Goal: Task Accomplishment & Management: Complete application form

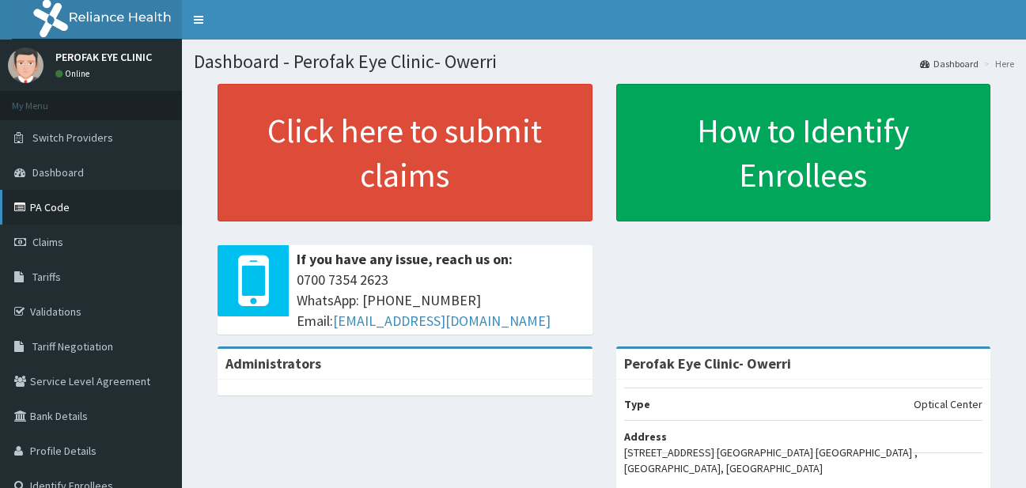
click at [152, 213] on link "PA Code" at bounding box center [91, 207] width 182 height 35
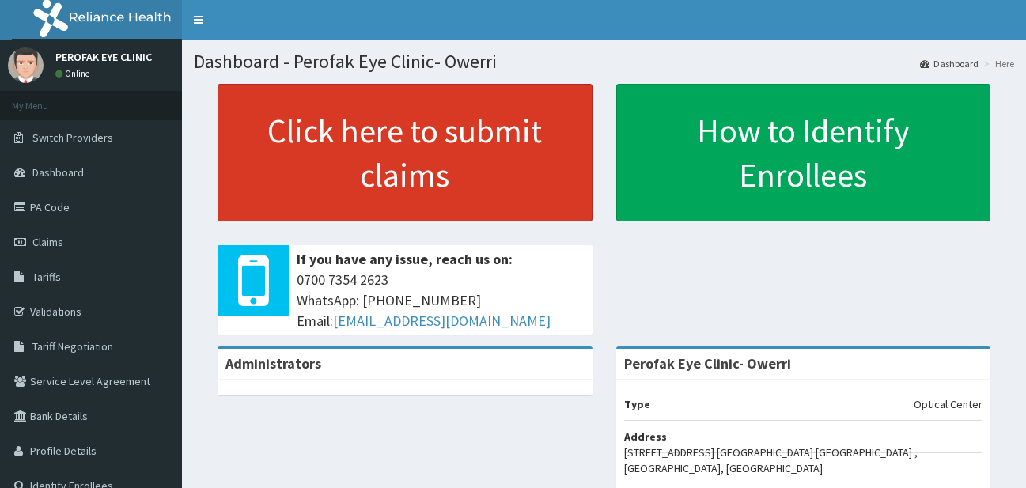
click at [553, 109] on link "Click here to submit claims" at bounding box center [405, 153] width 375 height 138
click at [545, 105] on link "Click here to submit claims" at bounding box center [405, 153] width 375 height 138
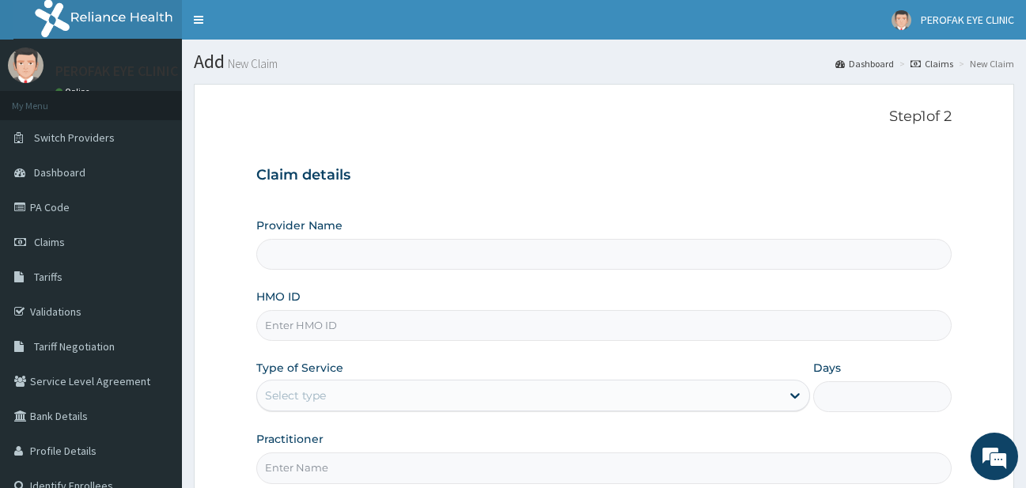
type input "Perofak Eye Clinic- Owerri"
click at [494, 246] on input "Perofak Eye Clinic- Owerri" at bounding box center [604, 254] width 696 height 31
click at [490, 325] on input "HMO ID" at bounding box center [604, 325] width 696 height 31
type input "oas/10011/A"
click at [716, 396] on div "Select type" at bounding box center [519, 395] width 525 height 25
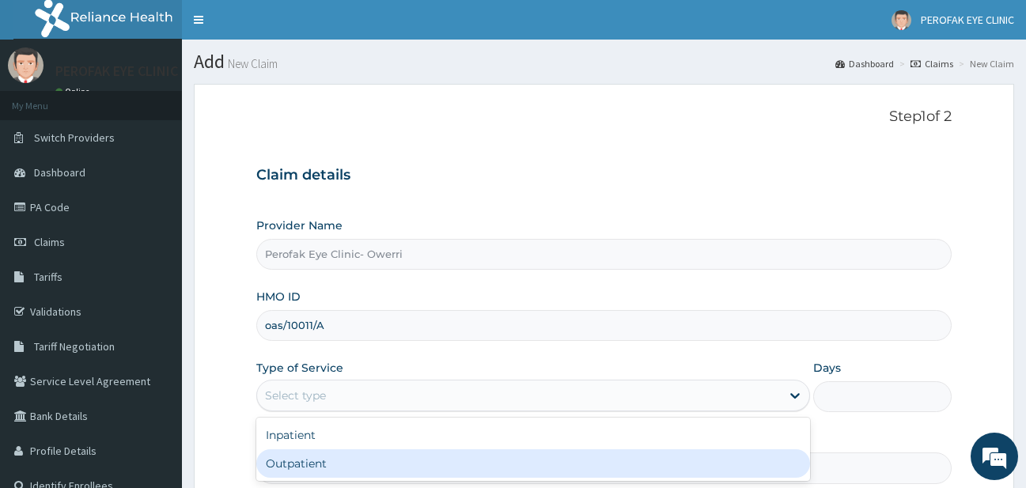
click at [706, 474] on div "Outpatient" at bounding box center [533, 463] width 555 height 28
type input "1"
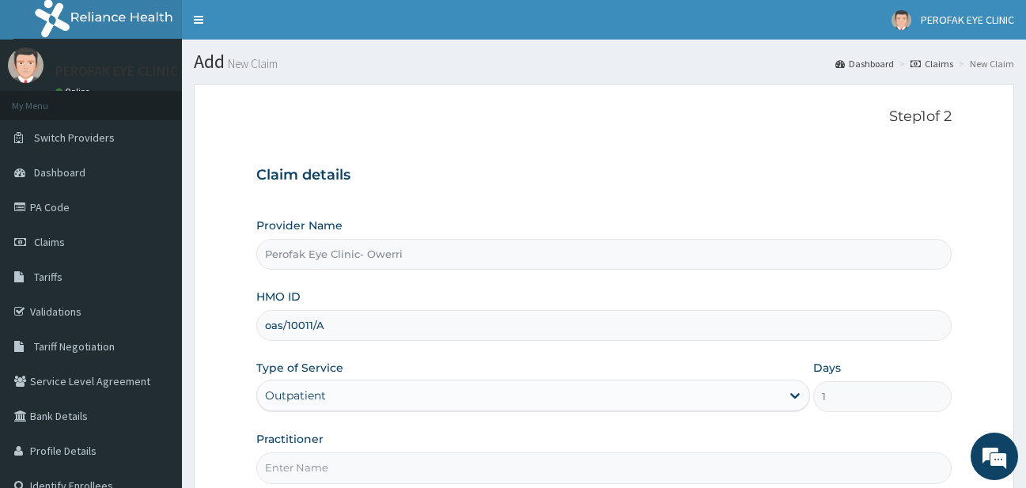
click at [722, 366] on div "Type of Service Outpatient" at bounding box center [533, 386] width 555 height 52
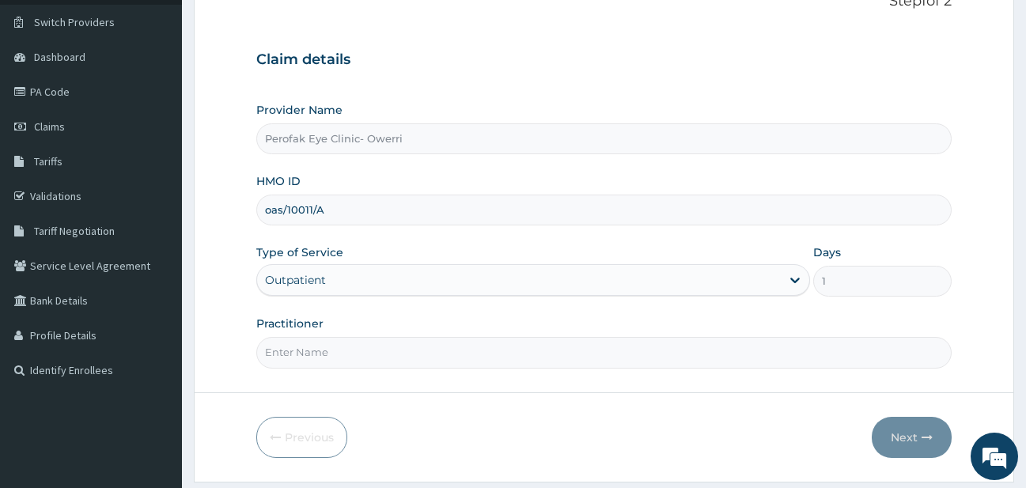
scroll to position [127, 0]
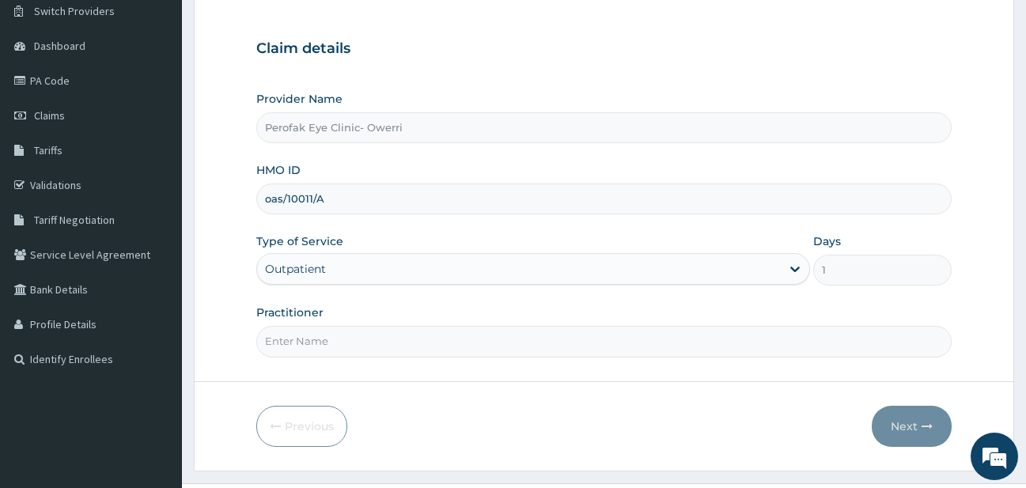
click at [687, 351] on input "Practitioner" at bounding box center [604, 341] width 696 height 31
type input "Dr MAVIS CHUKWUDI"
click at [885, 422] on button "Next" at bounding box center [912, 426] width 80 height 41
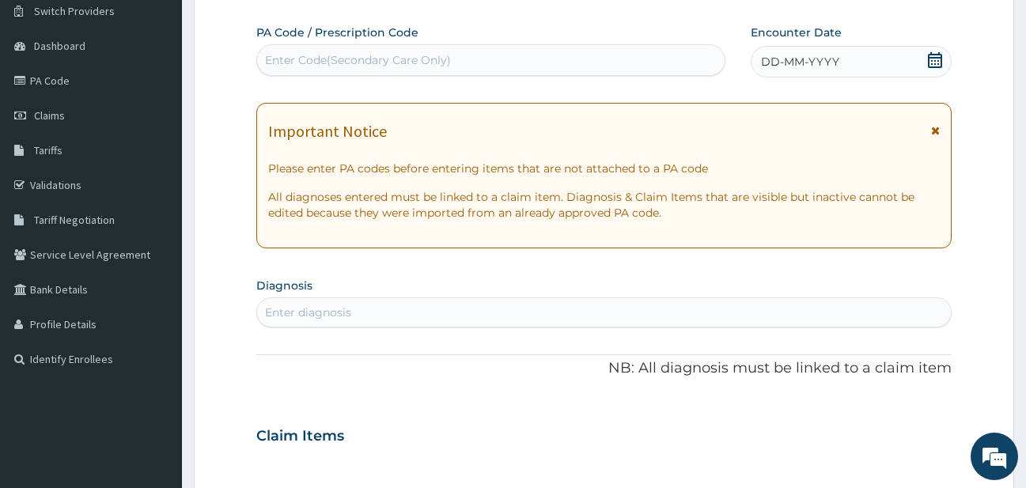
click at [886, 59] on div "DD-MM-YYYY" at bounding box center [851, 62] width 201 height 32
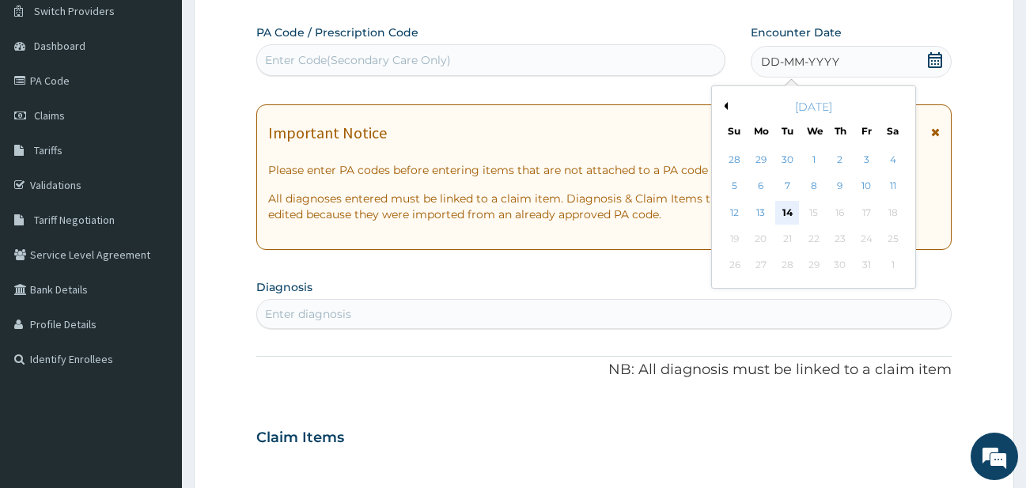
click at [786, 214] on div "14" at bounding box center [787, 213] width 24 height 24
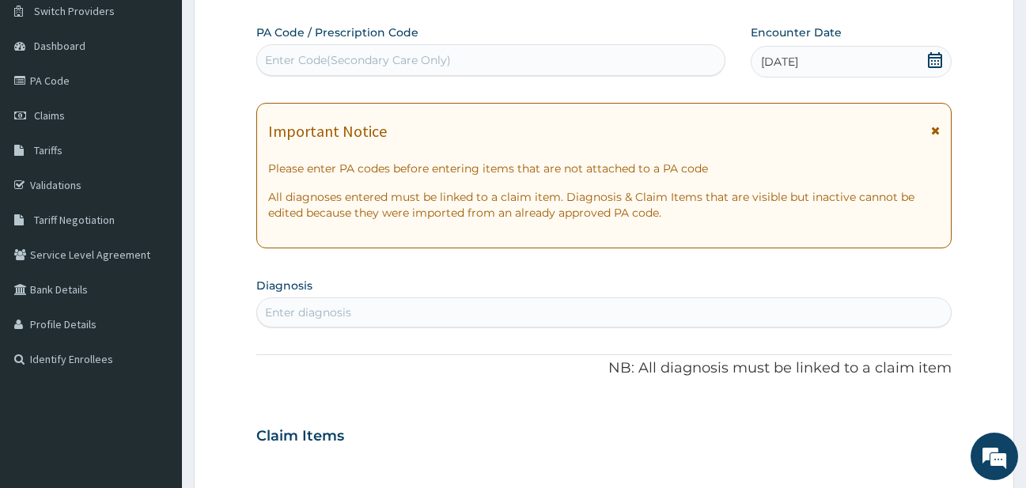
click at [635, 64] on div "Enter Code(Secondary Care Only)" at bounding box center [491, 59] width 468 height 25
type input "V"
paste input "PA/8AC3CE"
type input "PA/8AC3CE"
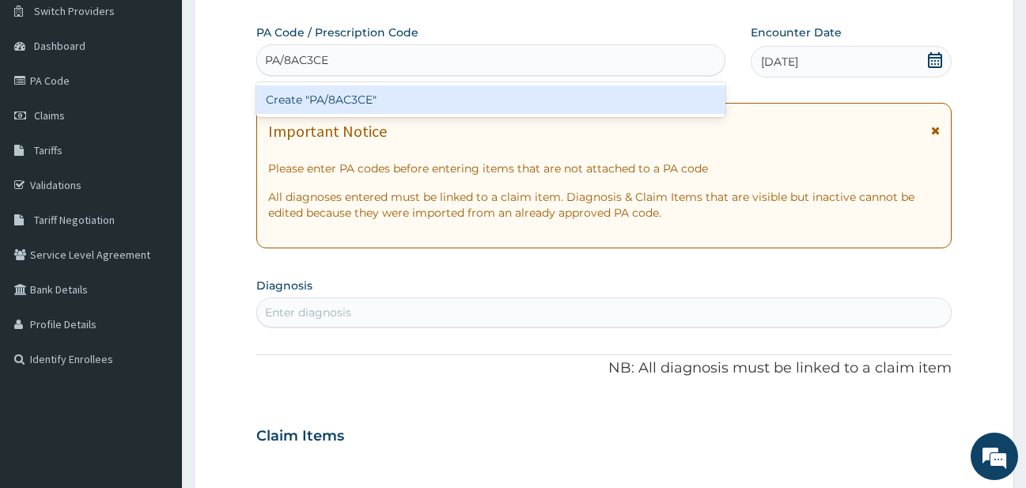
click at [640, 92] on div "Create "PA/8AC3CE"" at bounding box center [490, 99] width 469 height 28
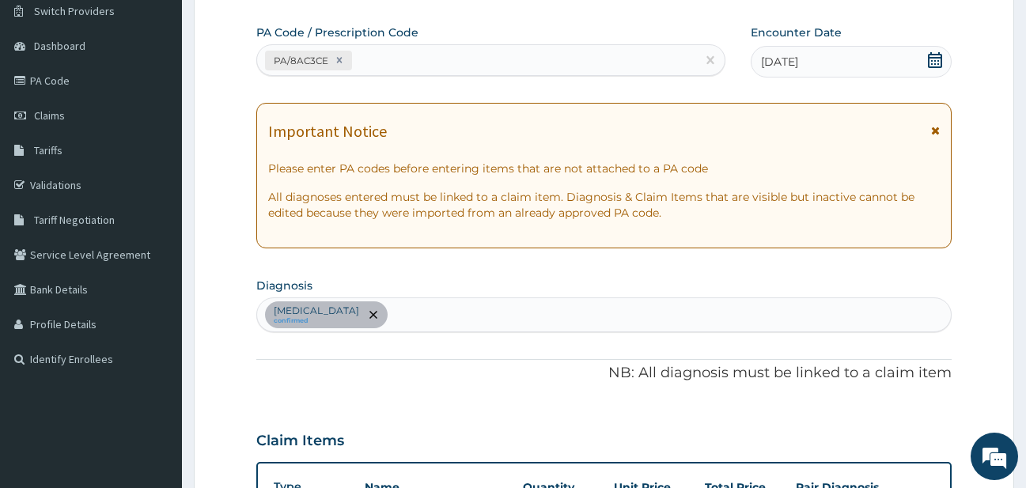
scroll to position [796, 0]
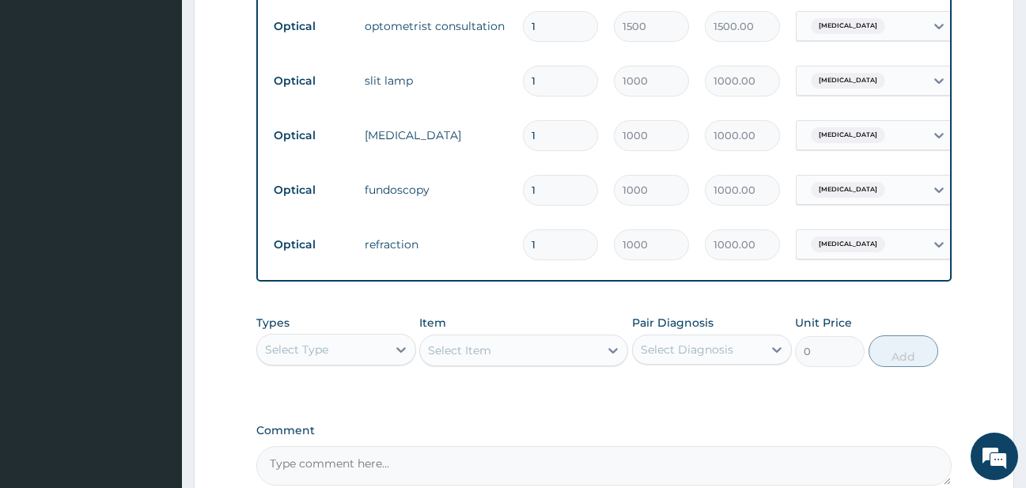
type input "0"
type input "0.00"
type input "1"
type input "1000.00"
type input "1"
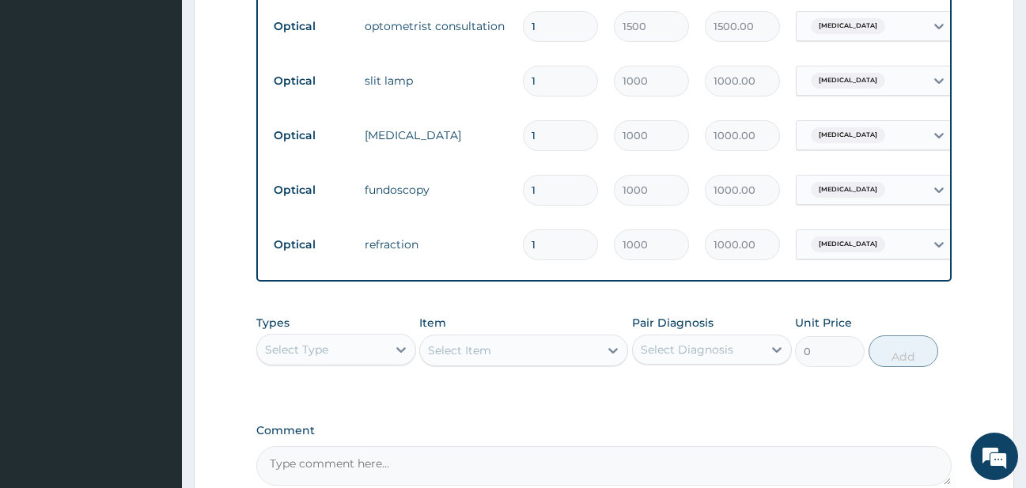
click at [913, 108] on tr "Optical tonometry 1 1000 1000.00 Visual discomfort Delete" at bounding box center [653, 135] width 775 height 55
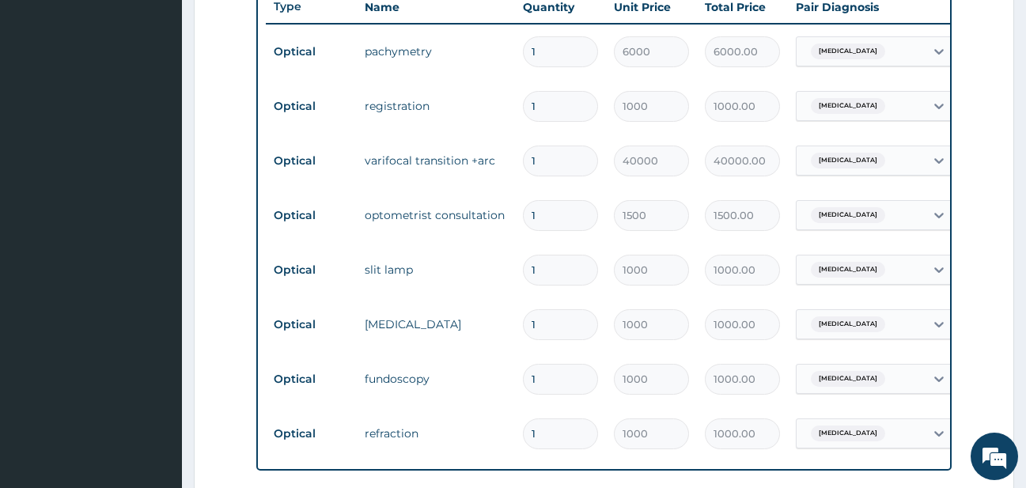
scroll to position [575, 0]
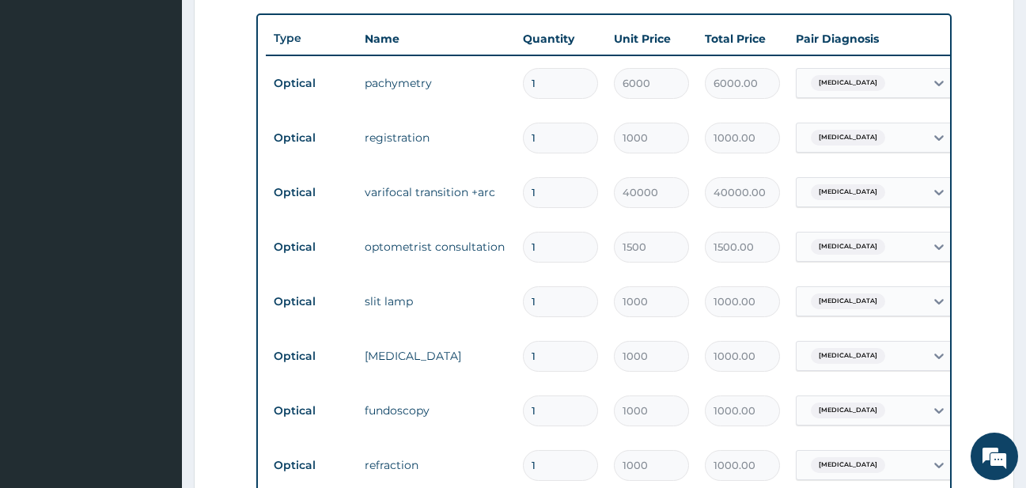
click at [585, 194] on input "1" at bounding box center [560, 192] width 75 height 31
click at [987, 116] on form "Step 2 of 2 PA Code / Prescription Code PA/8AC3CE Encounter Date 14-10-2025 Imp…" at bounding box center [604, 164] width 820 height 1311
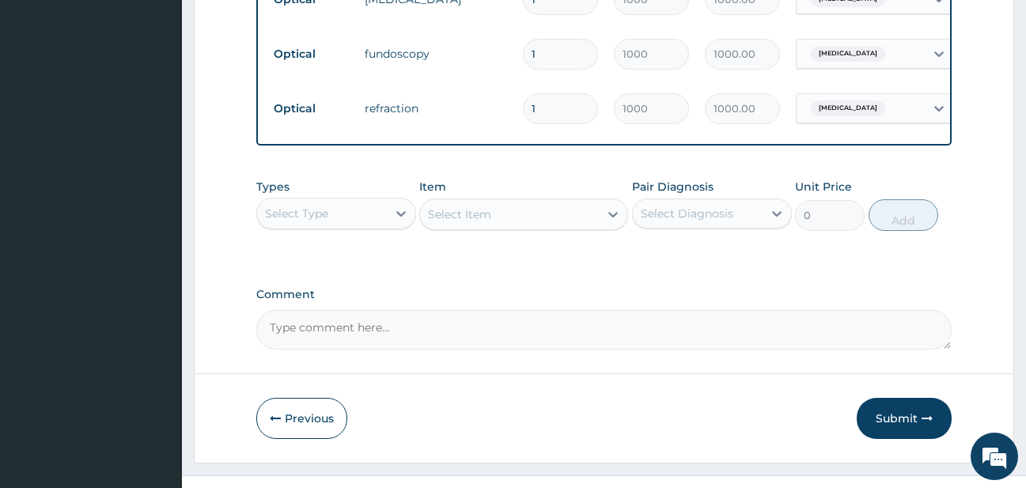
scroll to position [960, 0]
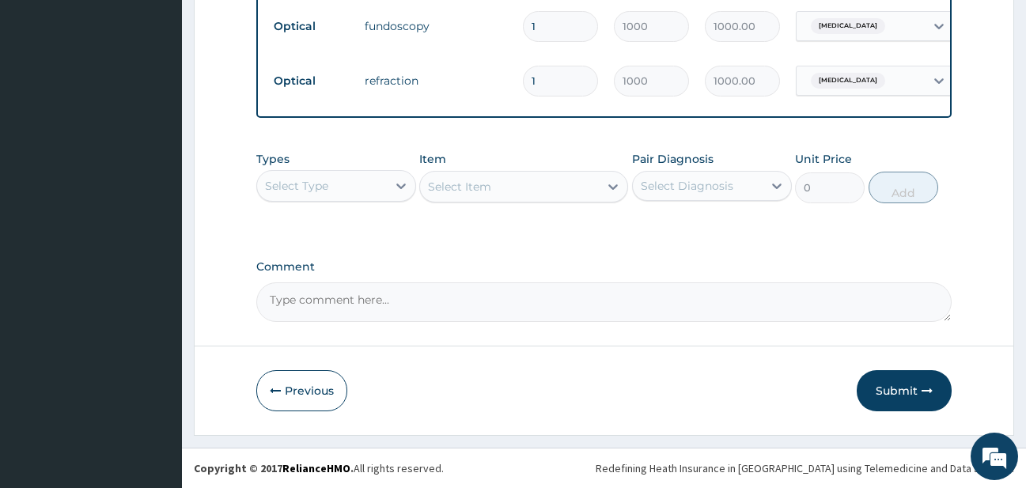
click at [734, 312] on textarea "Comment" at bounding box center [604, 302] width 696 height 40
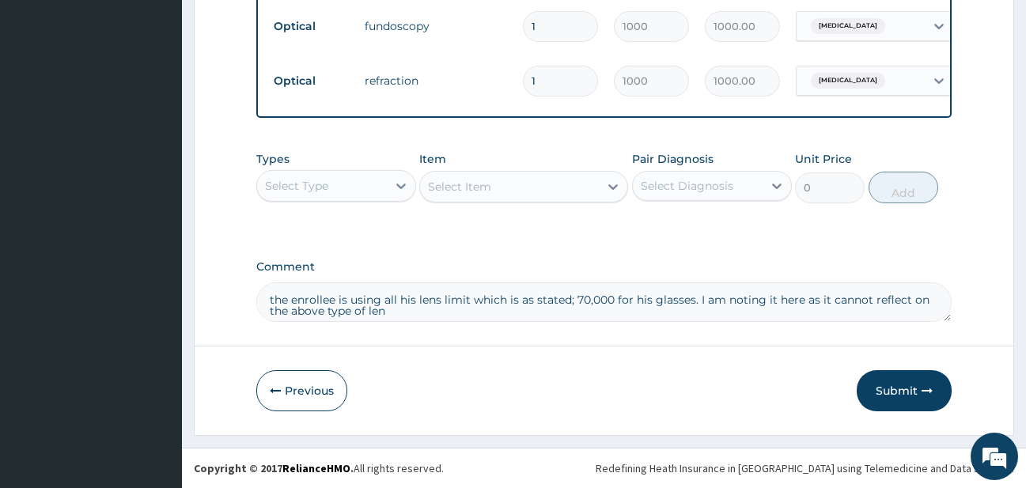
click at [691, 309] on textarea "the enrollee is using all his lens limit which is as stated; 70,000 for his gla…" at bounding box center [604, 302] width 696 height 40
click at [693, 298] on textarea "the enrollee is using all his lens limit which is as stated; 70,000 for his gla…" at bounding box center [604, 302] width 696 height 40
click at [442, 317] on textarea "the enrollee is using all his lens limit which is as stated; 70,000 for his len…" at bounding box center [604, 302] width 696 height 40
click at [269, 303] on textarea "the enrollee is using all his lens limit which is as stated; 70,000 for his len…" at bounding box center [604, 302] width 696 height 40
type textarea "pls note..the enrollee is using all his lens limit which is as stated; 70,000 f…"
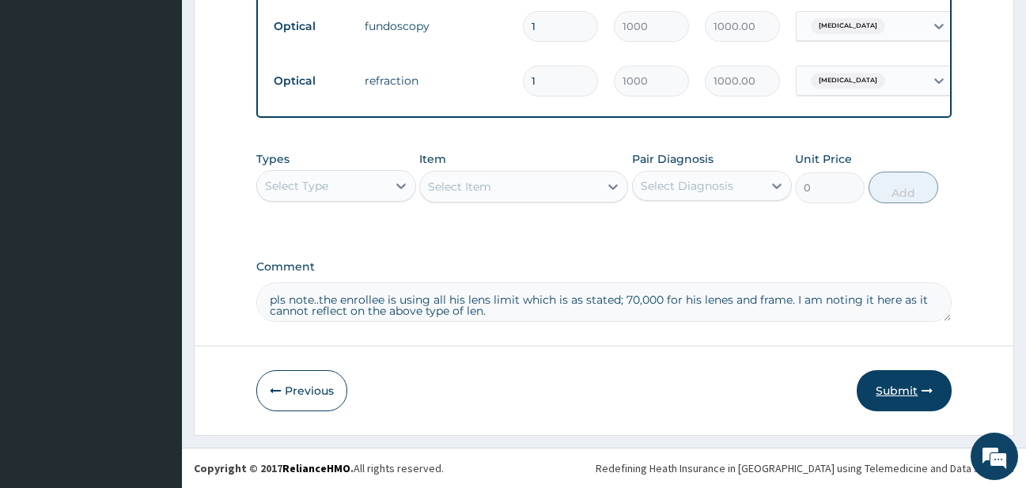
click at [877, 399] on button "Submit" at bounding box center [904, 390] width 95 height 41
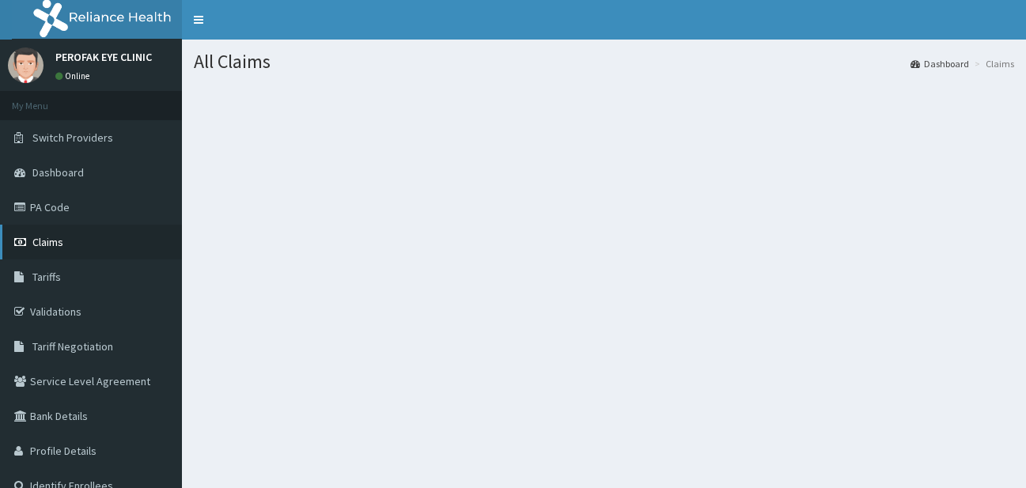
click at [141, 246] on link "Claims" at bounding box center [91, 242] width 182 height 35
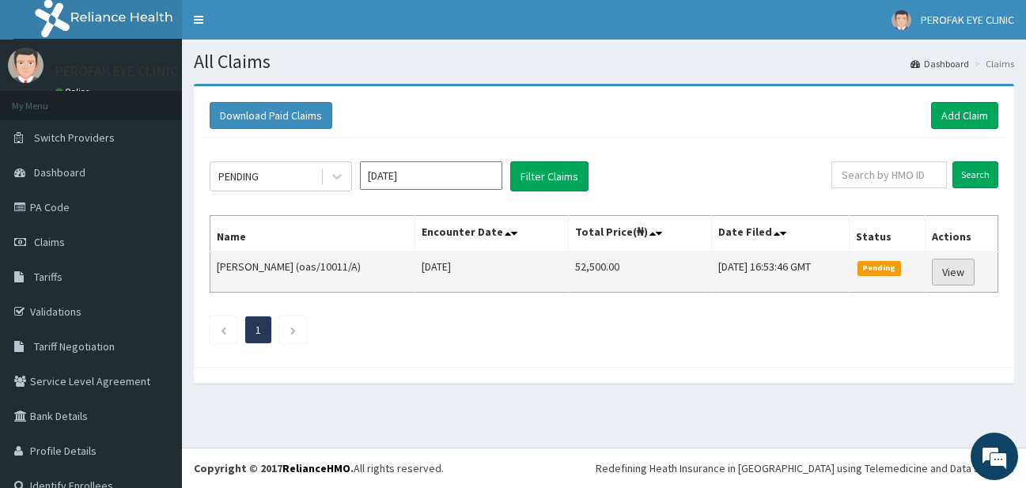
click at [952, 265] on link "View" at bounding box center [953, 272] width 43 height 27
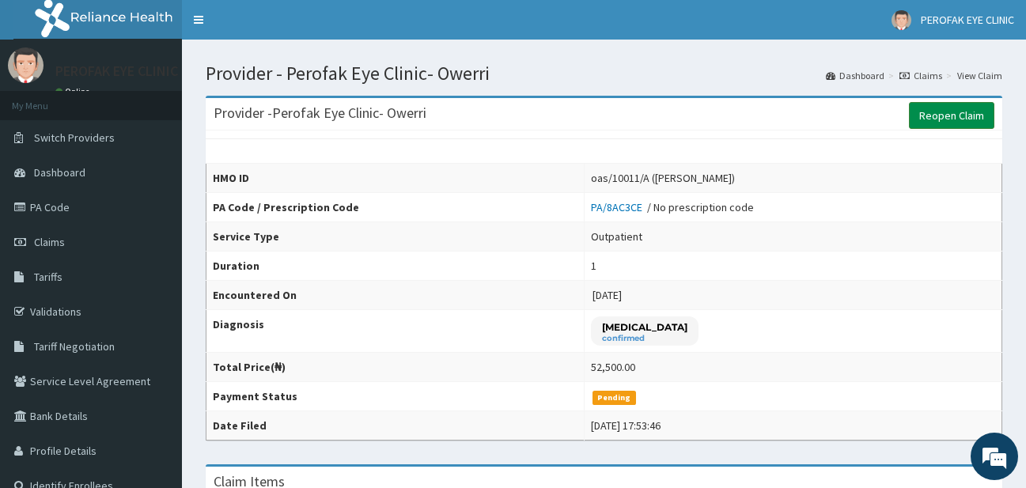
click at [974, 124] on link "Reopen Claim" at bounding box center [951, 115] width 85 height 27
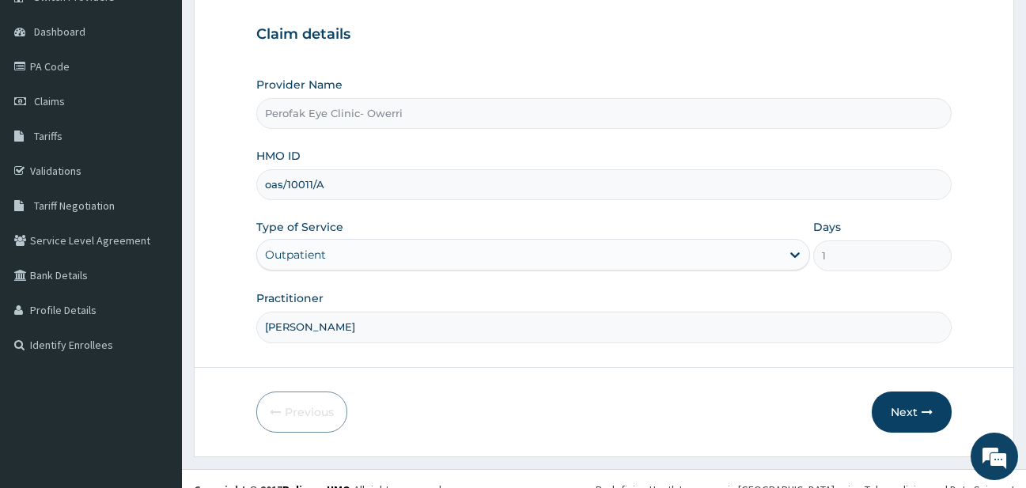
scroll to position [162, 0]
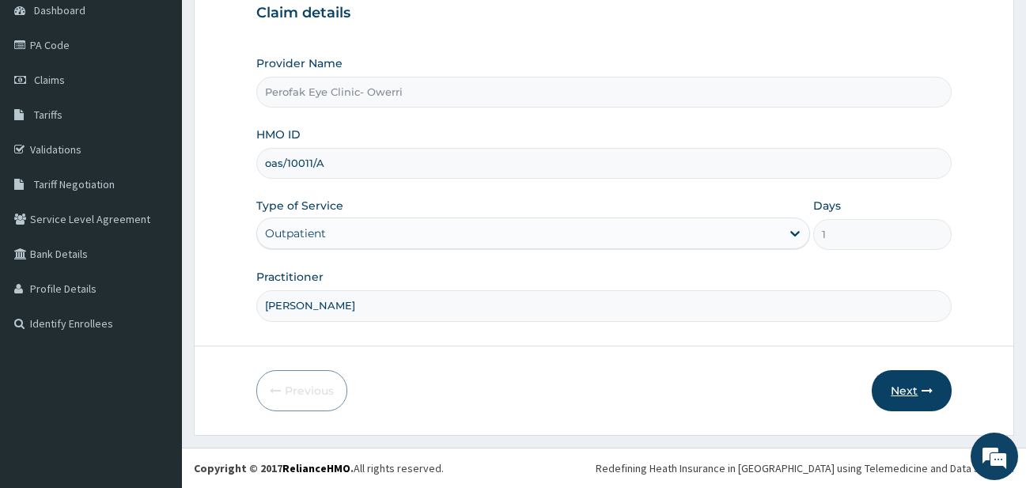
click at [923, 379] on button "Next" at bounding box center [912, 390] width 80 height 41
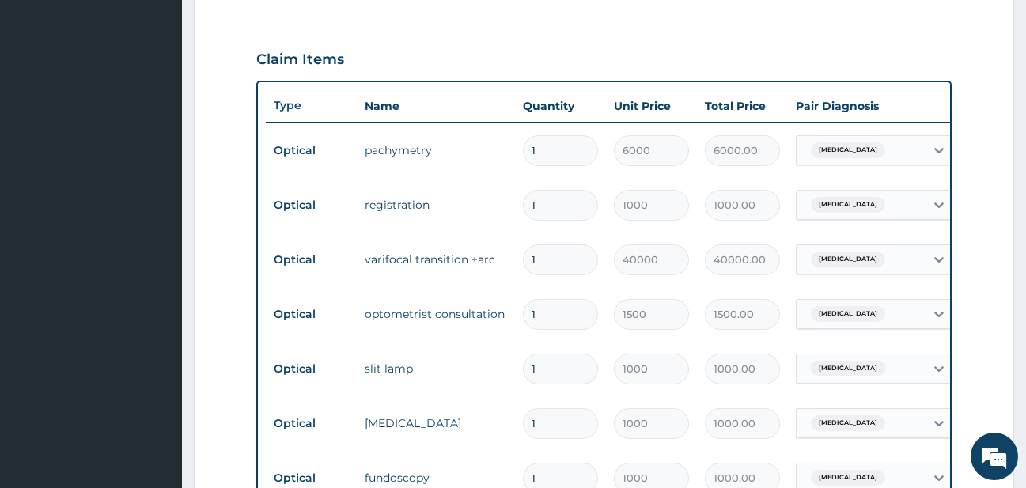
scroll to position [510, 0]
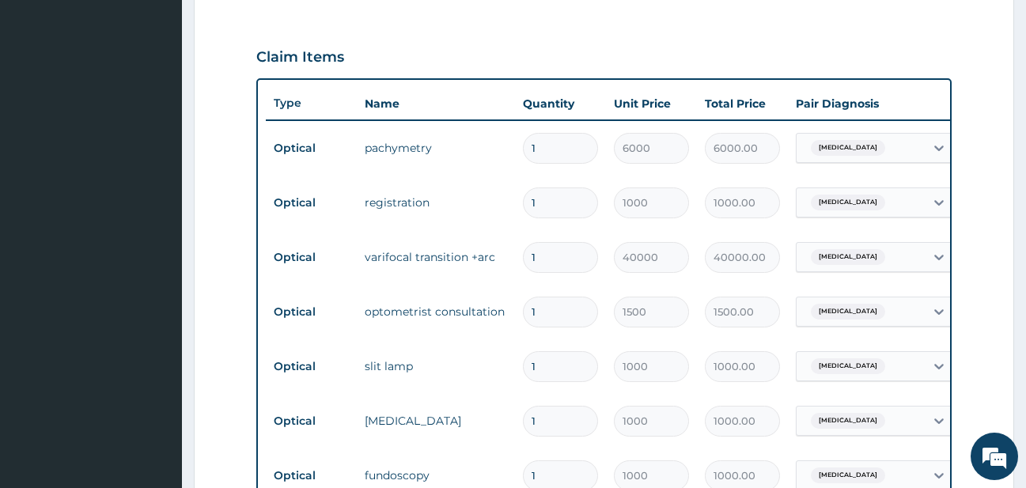
click at [575, 257] on input "1" at bounding box center [560, 257] width 75 height 31
type input "0.00"
type input "2"
type input "80000.00"
type input "2"
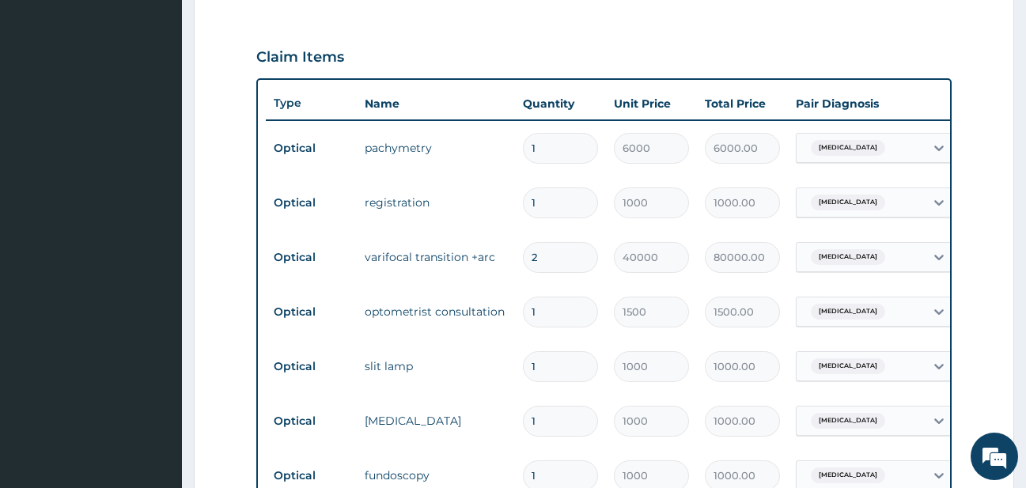
click at [669, 55] on div "Claim Items" at bounding box center [604, 53] width 696 height 41
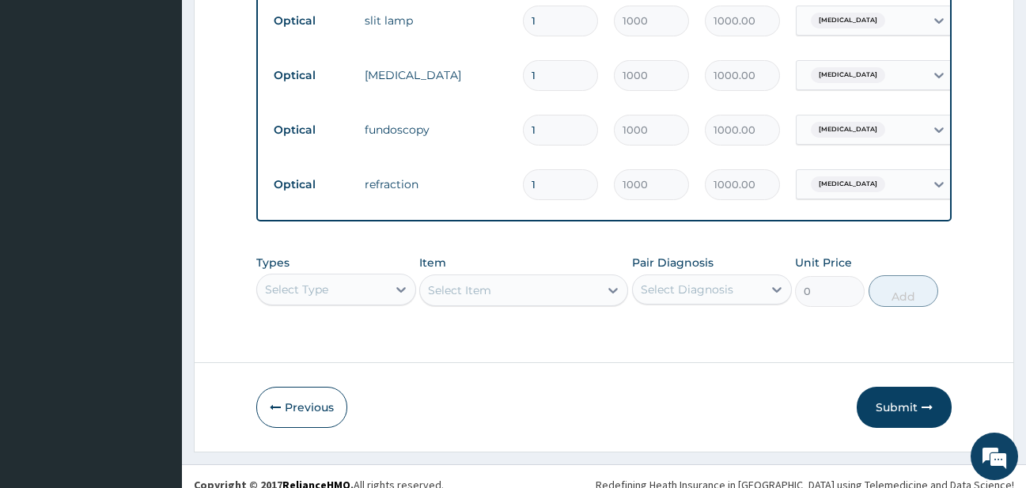
scroll to position [873, 0]
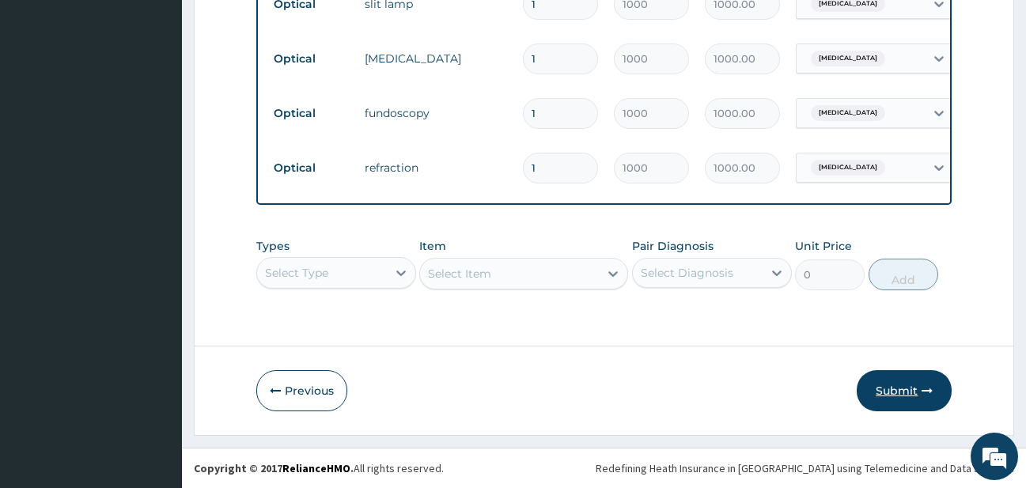
click at [909, 401] on button "Submit" at bounding box center [904, 390] width 95 height 41
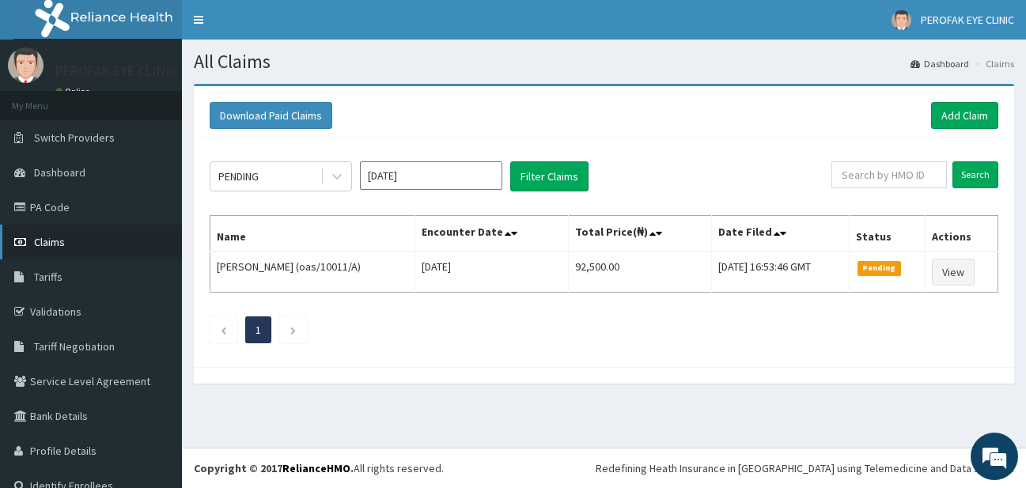
click at [142, 225] on link "Claims" at bounding box center [91, 242] width 182 height 35
click at [162, 201] on link "PA Code" at bounding box center [91, 207] width 182 height 35
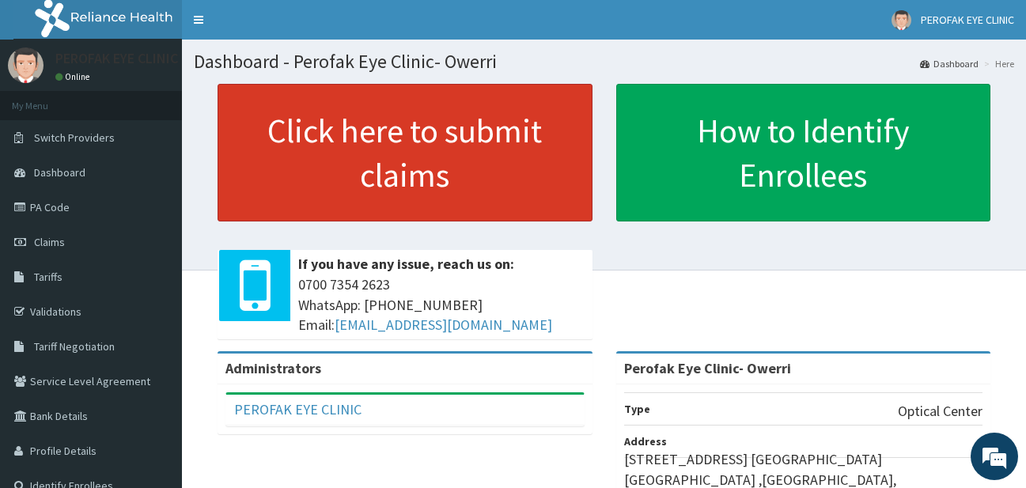
click at [381, 195] on link "Click here to submit claims" at bounding box center [405, 153] width 375 height 138
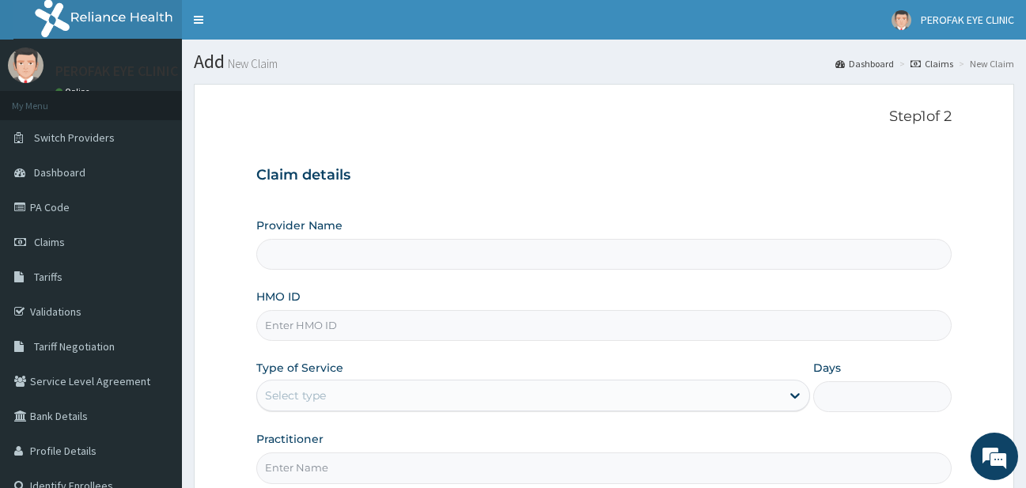
type input "Perofak Eye Clinic- Owerri"
click at [411, 335] on input "HMO ID" at bounding box center [604, 325] width 696 height 31
type input "oas/1011/A"
click at [461, 390] on div "Select type" at bounding box center [519, 395] width 525 height 25
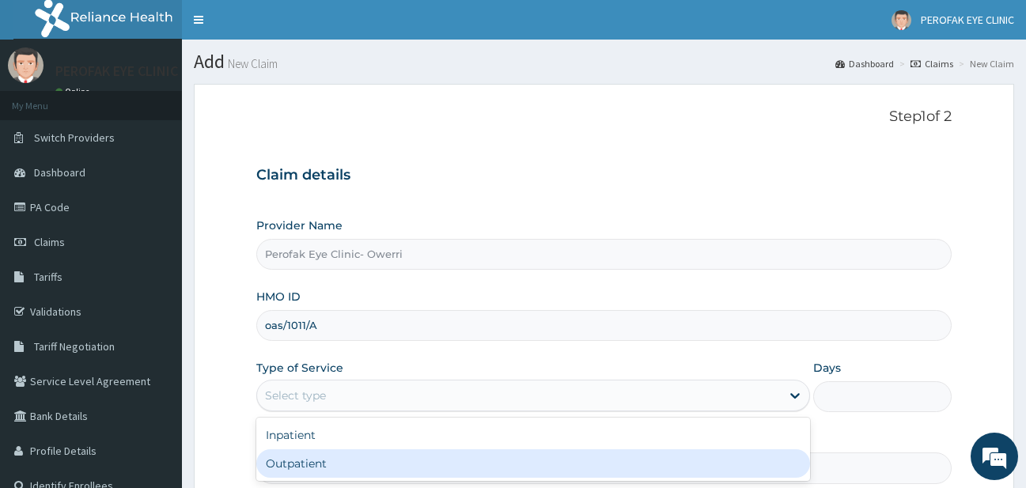
click at [469, 457] on div "Outpatient" at bounding box center [533, 463] width 555 height 28
type input "1"
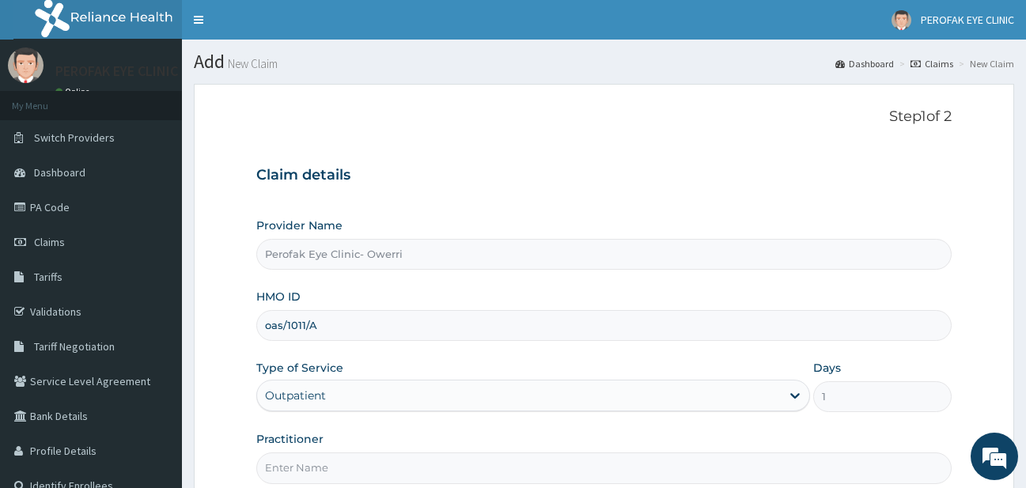
click at [461, 75] on section "Step 1 of 2 Claim details Provider Name Perofak Eye Clinic- Owerri HMO ID oas/1…" at bounding box center [604, 340] width 844 height 537
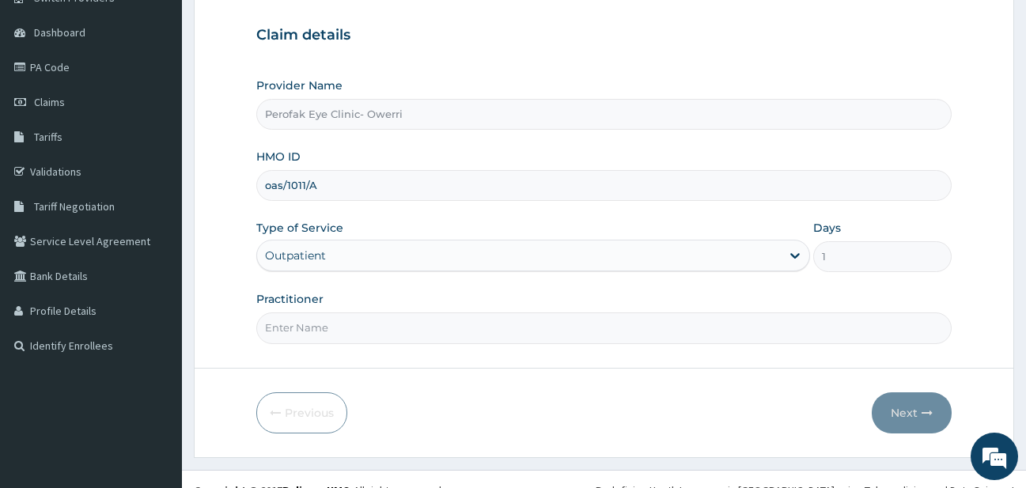
scroll to position [162, 0]
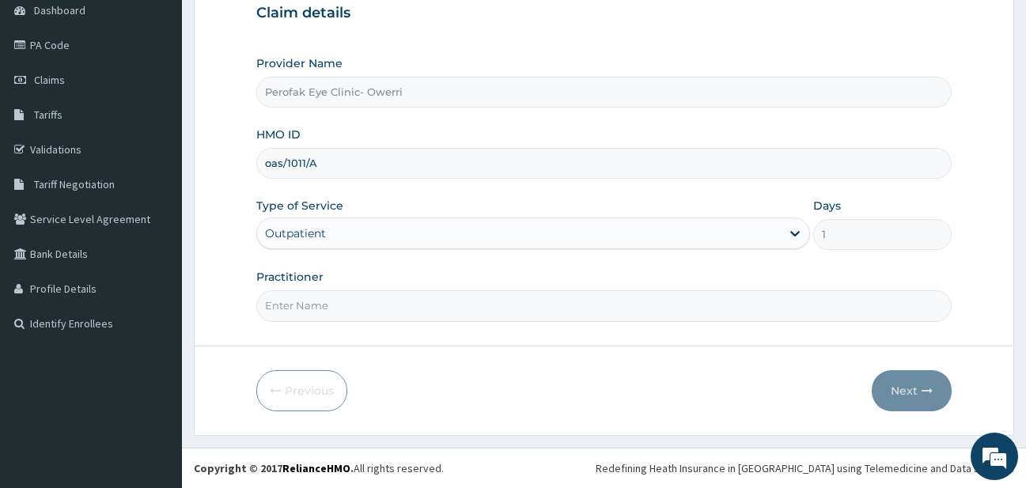
click at [490, 303] on input "Practitioner" at bounding box center [604, 305] width 696 height 31
type input "DR MAVIs CHUKWUDI"
click at [910, 381] on button "Next" at bounding box center [912, 390] width 80 height 41
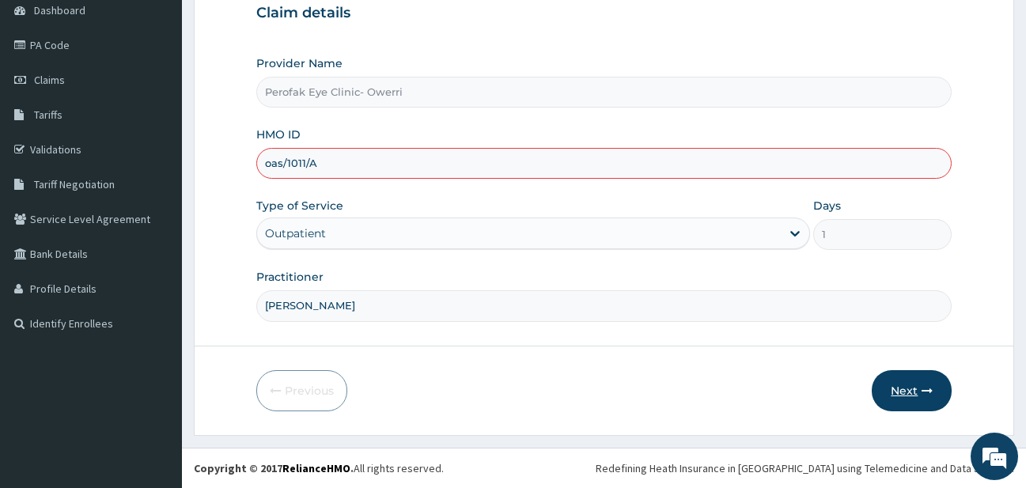
click at [911, 388] on button "Next" at bounding box center [912, 390] width 80 height 41
type input "o"
click at [922, 408] on button "Next" at bounding box center [912, 390] width 80 height 41
click at [296, 161] on input "OAS/1011/B" at bounding box center [604, 163] width 696 height 31
type input "OAS/10011/B"
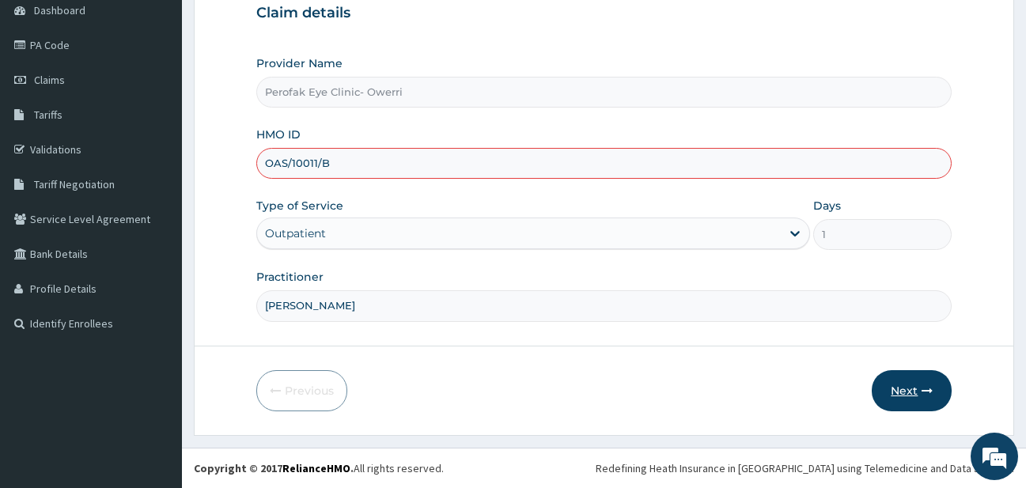
click at [938, 388] on button "Next" at bounding box center [912, 390] width 80 height 41
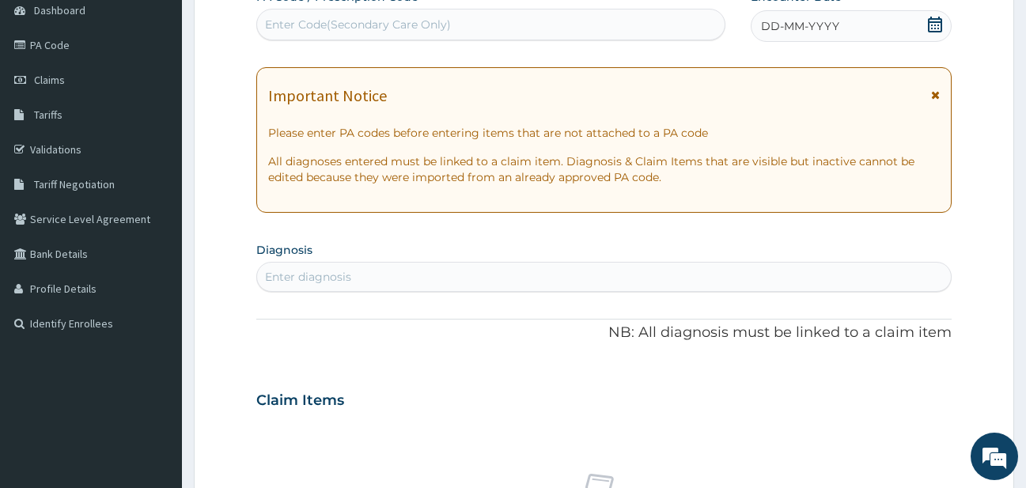
click at [633, 19] on div "Enter Code(Secondary Care Only)" at bounding box center [491, 24] width 468 height 25
paste input "PA/F72373"
type input "PA/F72373"
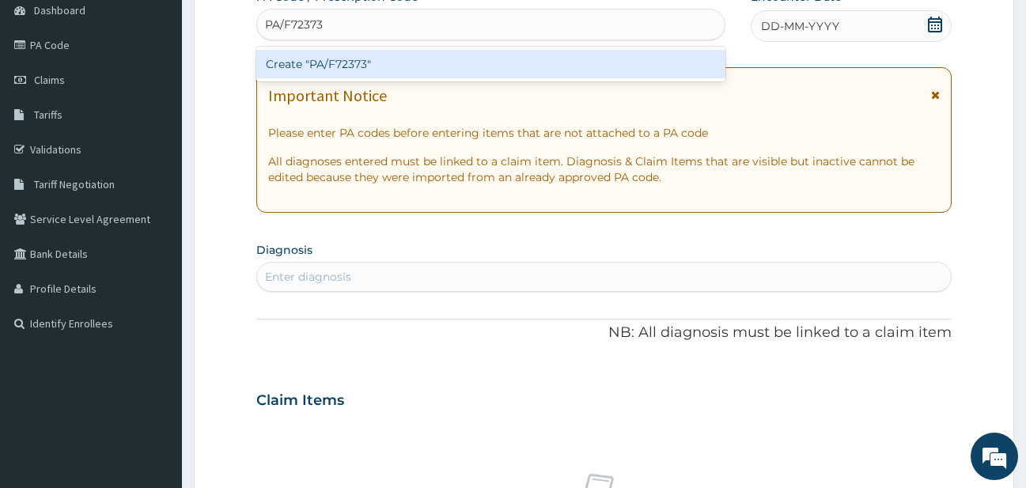
click at [629, 59] on div "Create "PA/F72373"" at bounding box center [490, 64] width 469 height 28
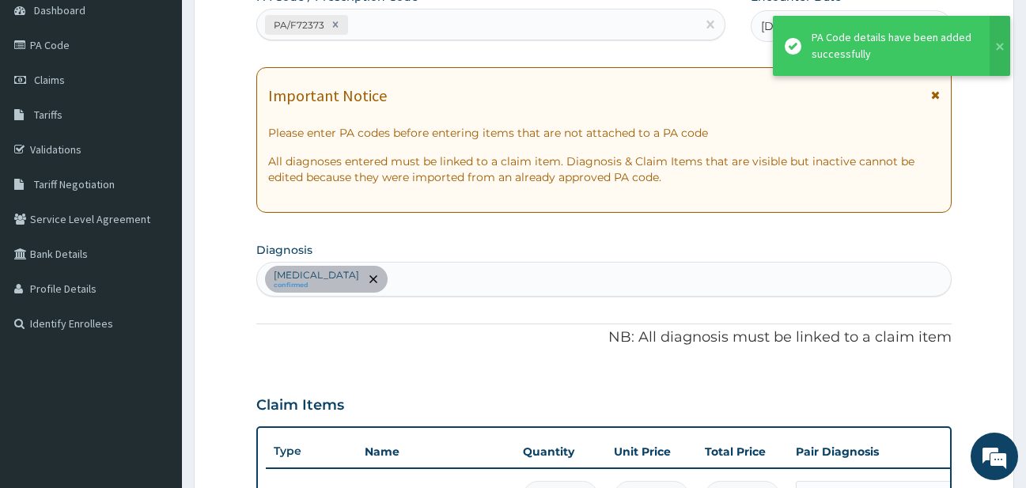
scroll to position [796, 0]
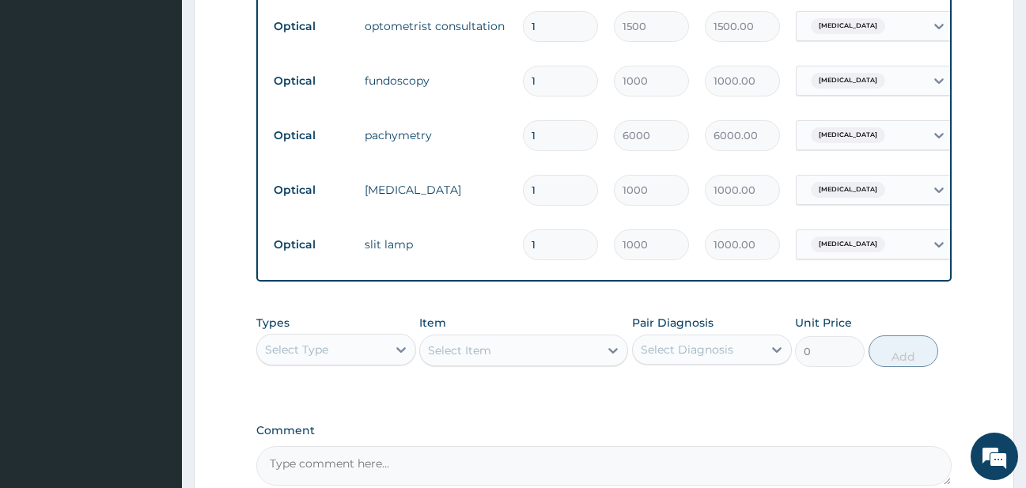
click at [435, 204] on td "tonometry" at bounding box center [436, 190] width 158 height 32
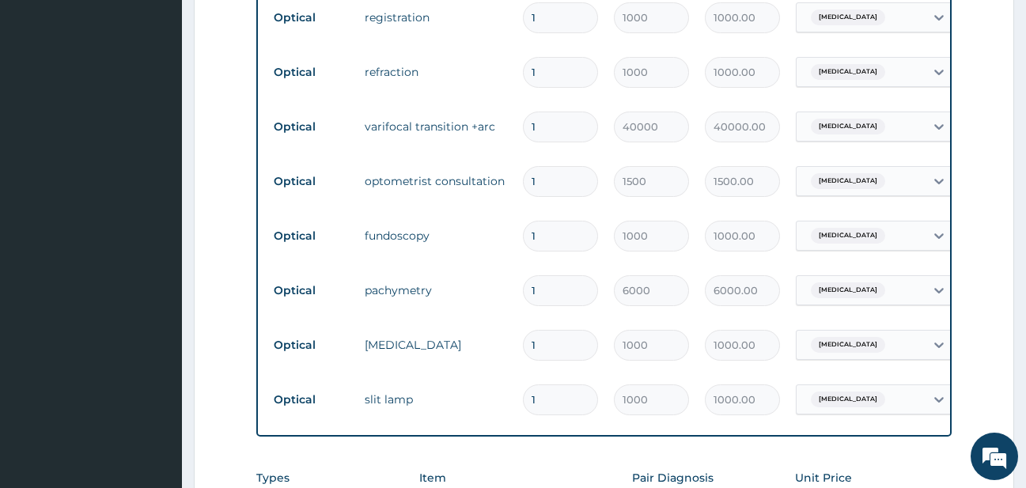
scroll to position [638, 0]
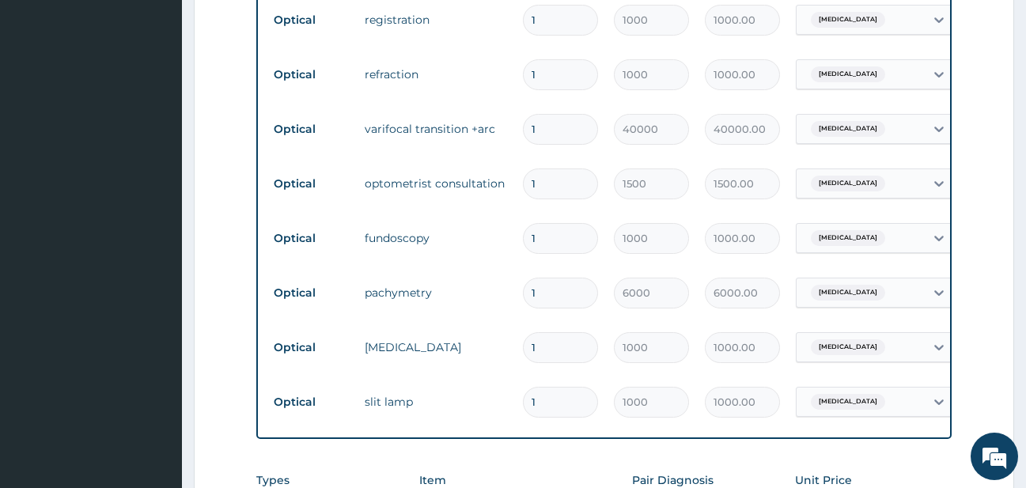
click at [559, 134] on input "1" at bounding box center [560, 129] width 75 height 31
type input "0.00"
type input "2"
type input "80000.00"
type input "2"
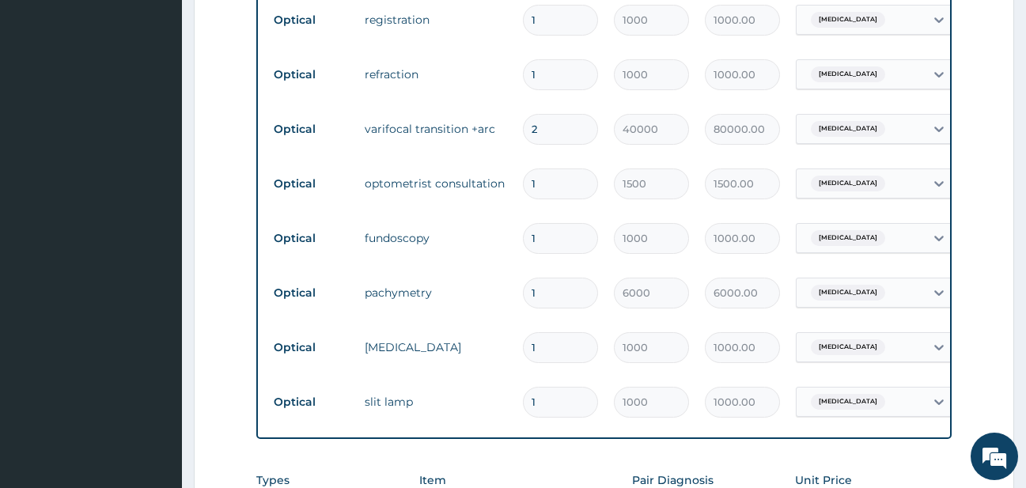
click at [506, 158] on tr "Optical optometrist consultation 1 1500 1500.00 Visual discomfort Delete" at bounding box center [653, 184] width 775 height 55
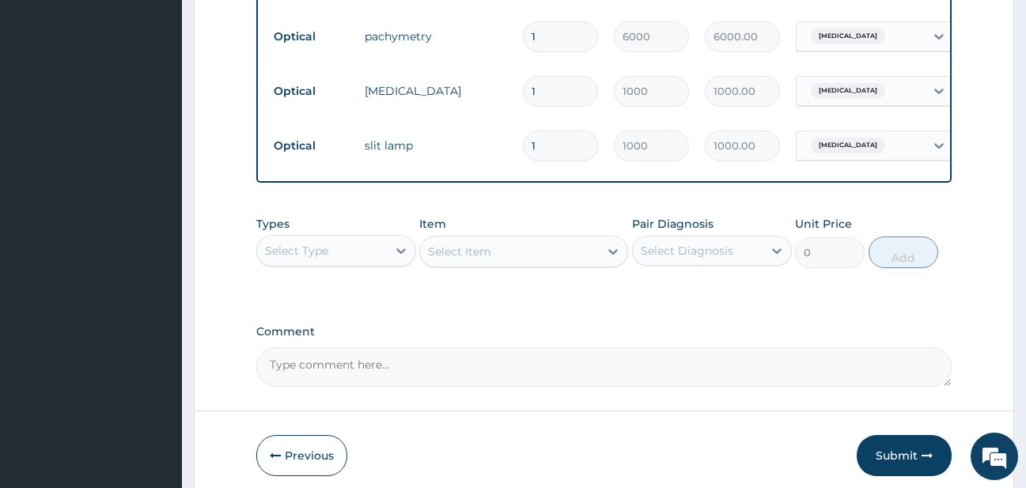
scroll to position [960, 0]
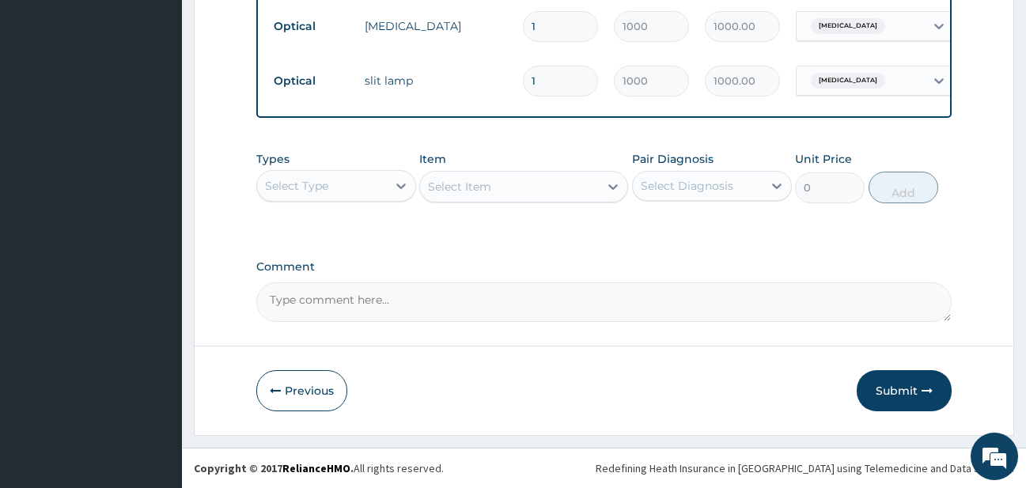
click at [375, 293] on textarea "Comment" at bounding box center [604, 302] width 696 height 40
click at [458, 302] on textarea "pls note. enrollee is using all her les limit for her lenses and frame." at bounding box center [604, 302] width 696 height 40
click at [646, 302] on textarea "pls note. enrollee is using all her lens limit for her lenses and frame." at bounding box center [604, 302] width 696 height 40
type textarea "pls note. enrollee is using all her lens limit for her lenses and frame."
click at [873, 382] on button "Submit" at bounding box center [904, 390] width 95 height 41
